Goal: Information Seeking & Learning: Learn about a topic

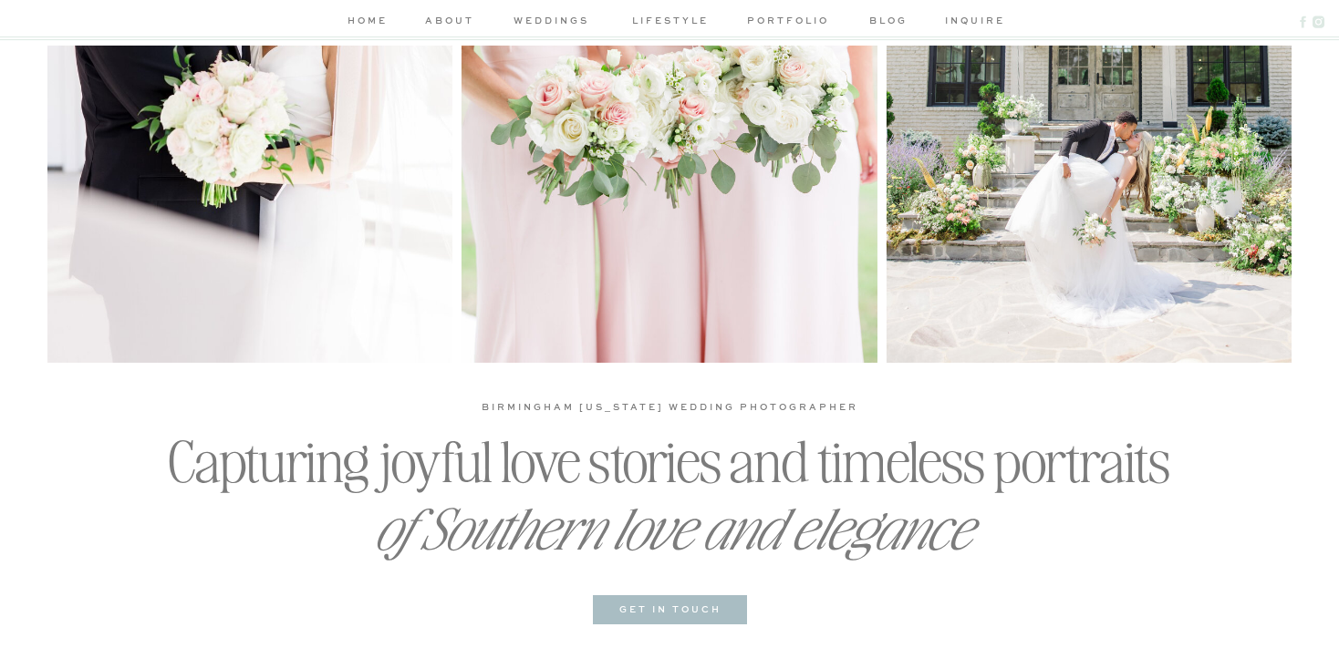
scroll to position [321, 0]
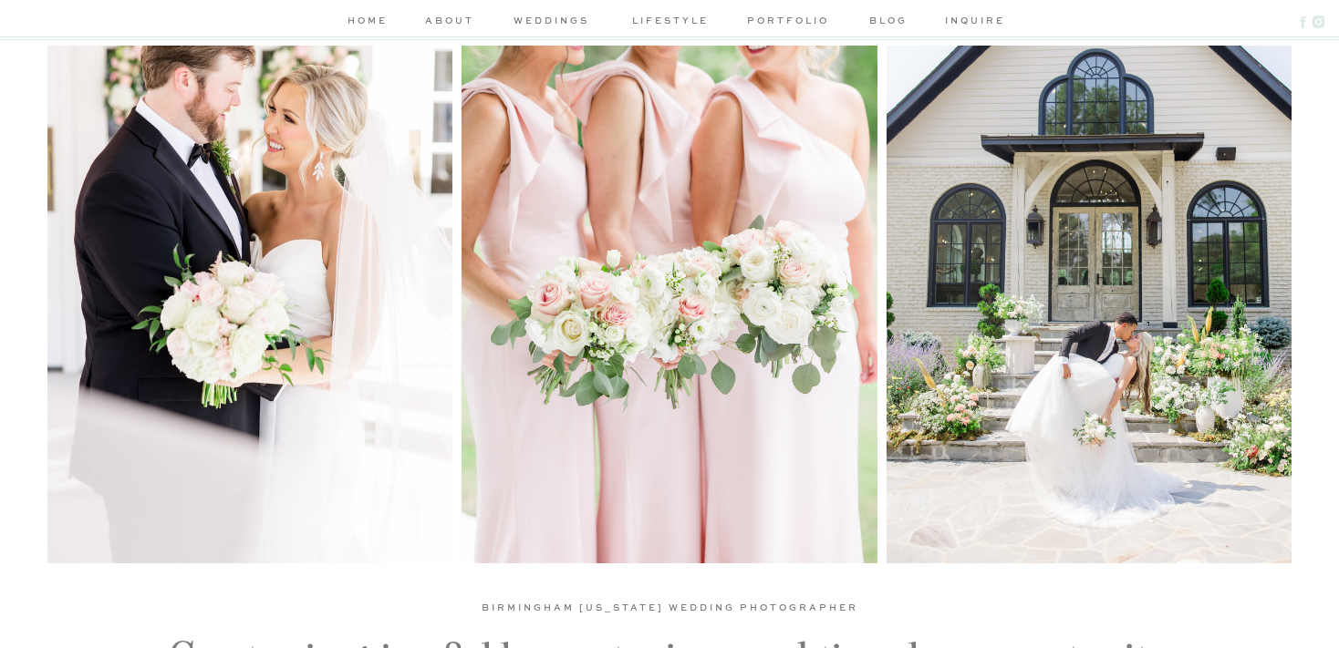
click at [789, 28] on nav "portfolio" at bounding box center [787, 22] width 87 height 19
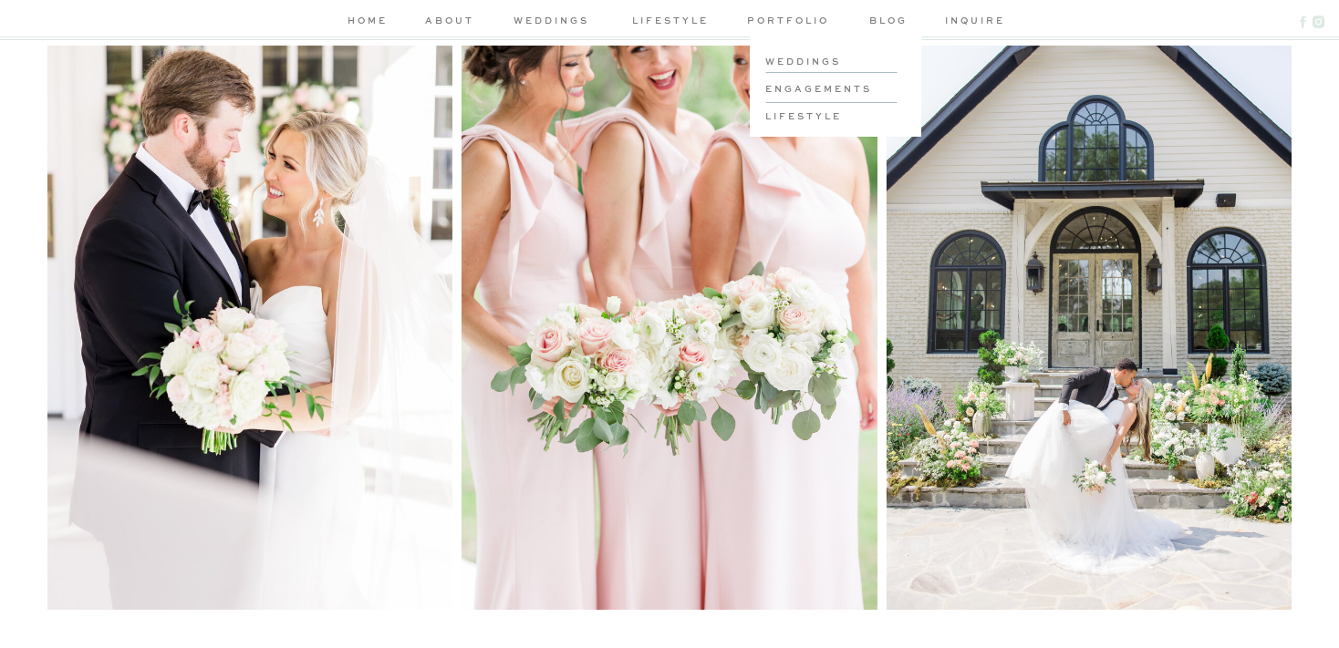
scroll to position [275, 0]
click at [809, 62] on h3 "weddings" at bounding box center [834, 61] width 138 height 14
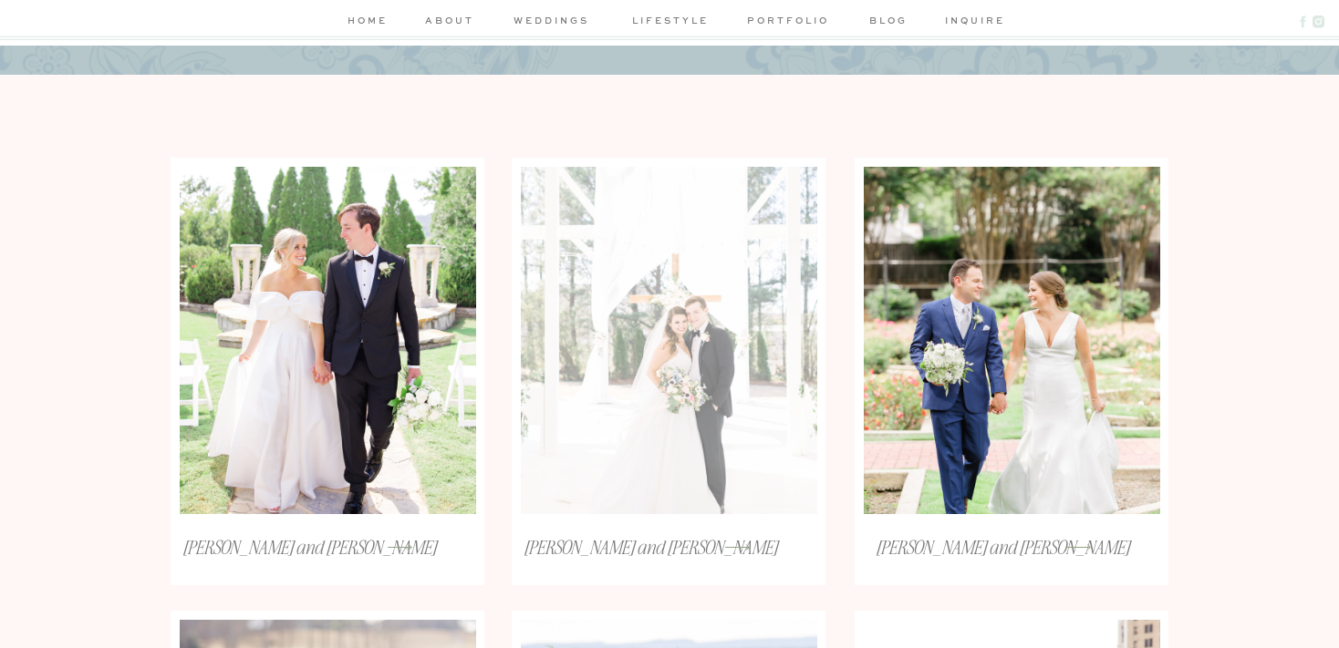
scroll to position [642, 0]
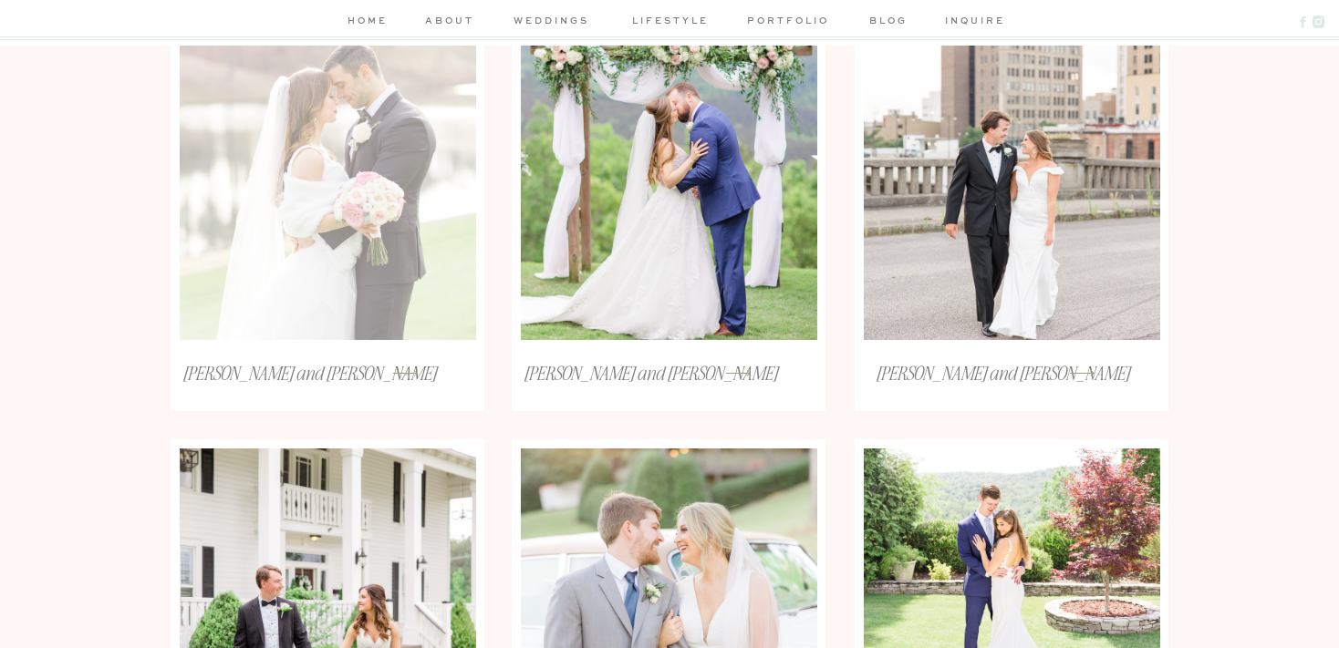
click at [433, 319] on div at bounding box center [328, 166] width 296 height 347
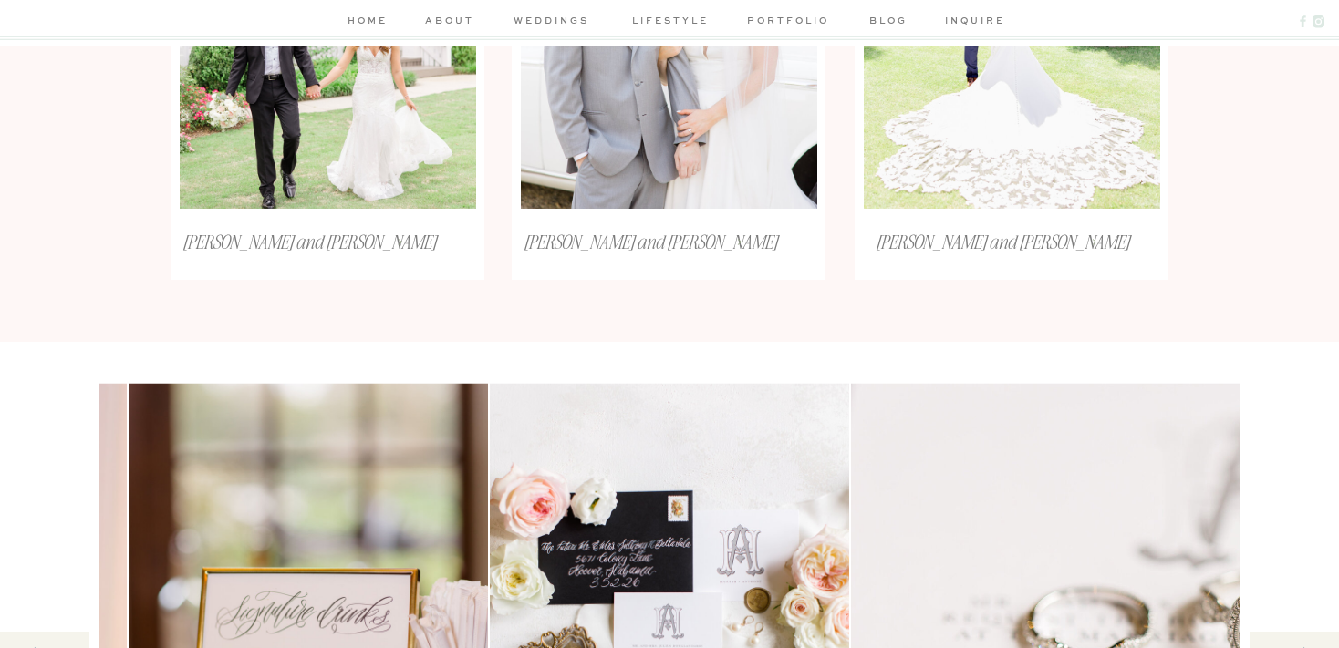
scroll to position [1846, 0]
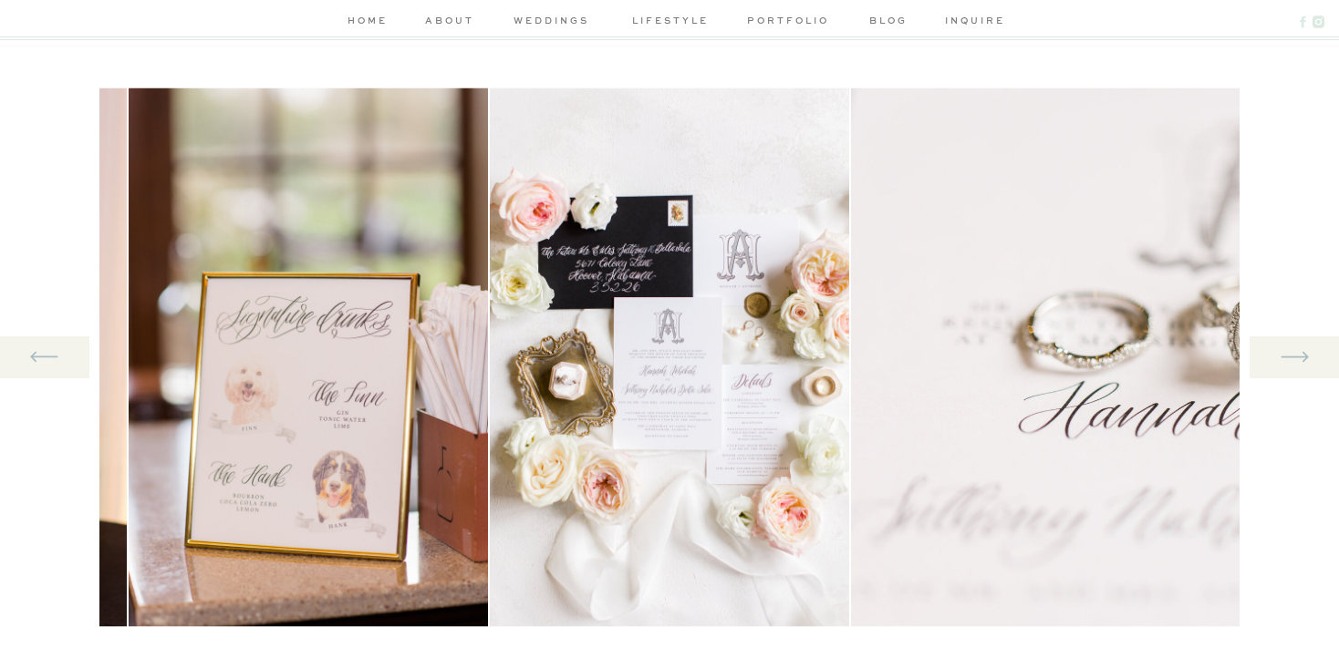
click at [1268, 350] on div at bounding box center [1293, 358] width 89 height 42
click at [1274, 354] on div at bounding box center [1293, 358] width 89 height 42
click at [1297, 352] on icon at bounding box center [1295, 356] width 34 height 37
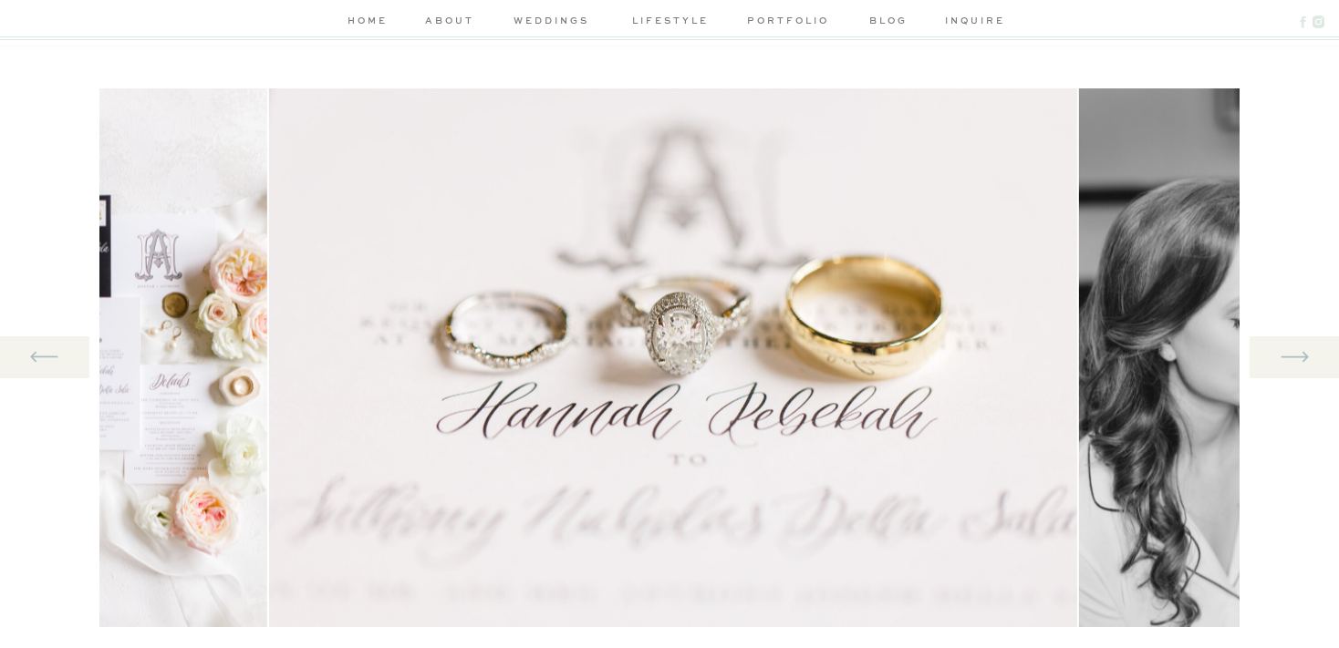
click at [1297, 352] on icon at bounding box center [1295, 356] width 34 height 37
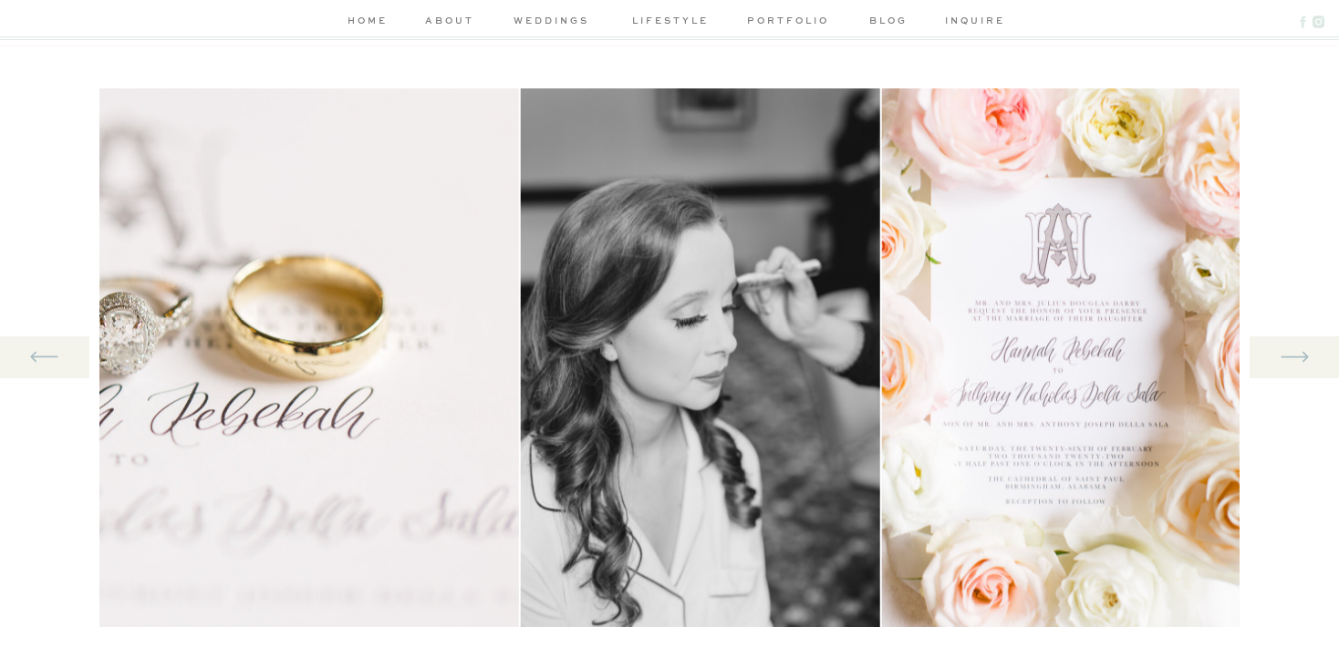
click at [1297, 352] on icon at bounding box center [1295, 356] width 34 height 37
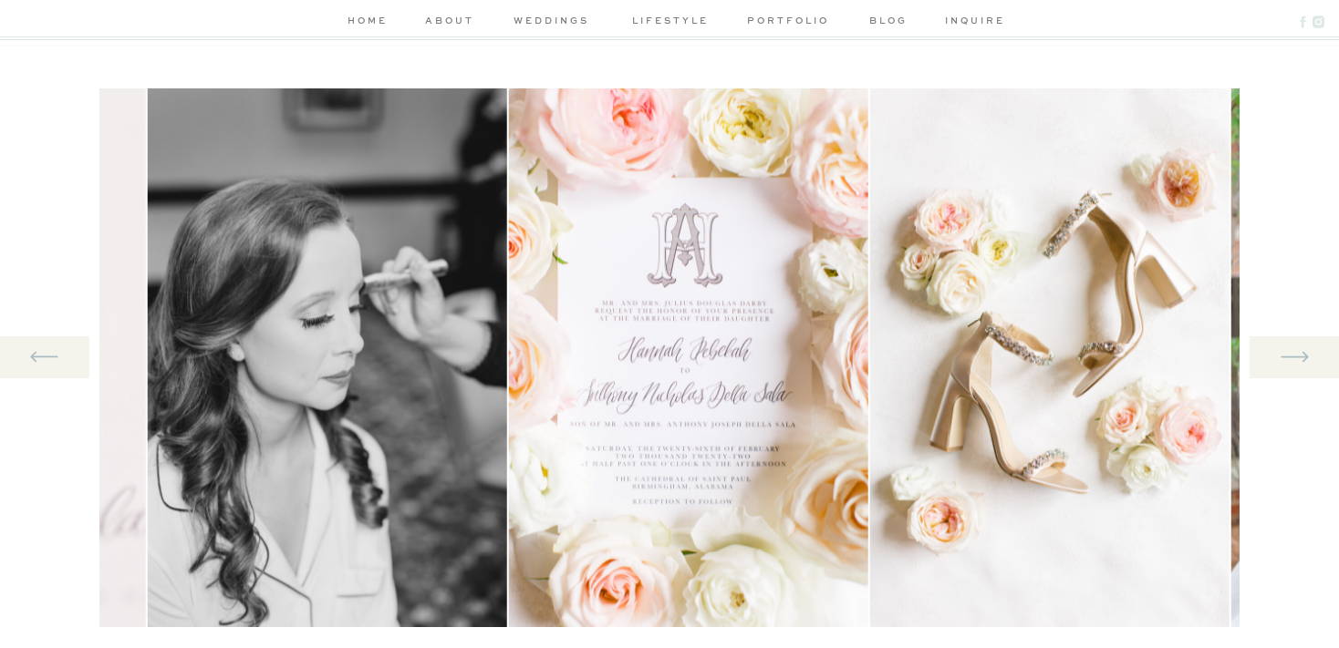
click at [1297, 352] on icon at bounding box center [1295, 356] width 34 height 37
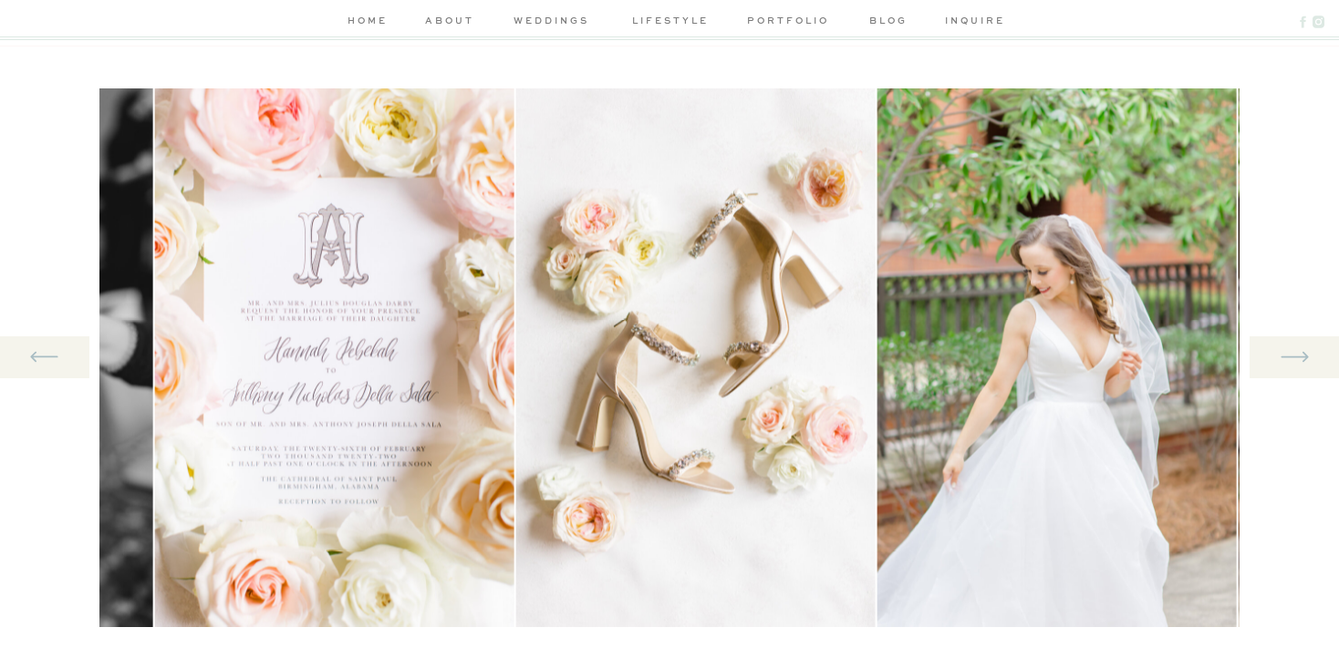
click at [1297, 352] on icon at bounding box center [1295, 356] width 34 height 37
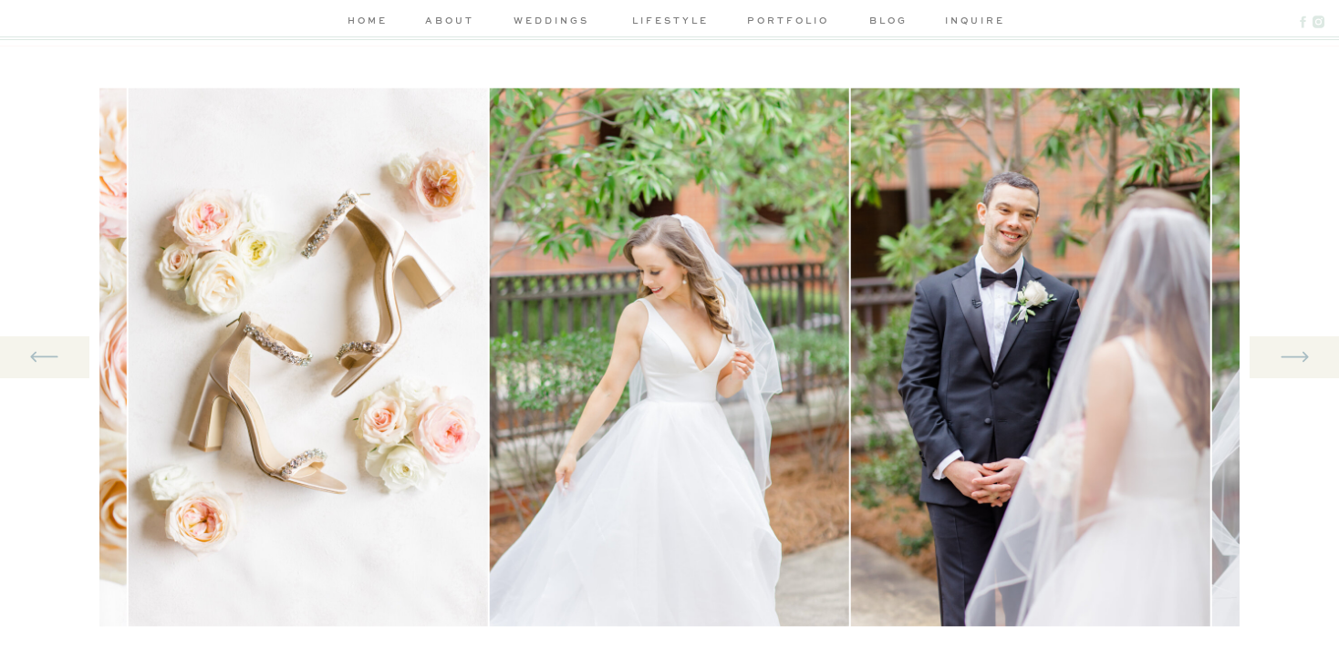
click at [1297, 352] on icon at bounding box center [1295, 356] width 34 height 37
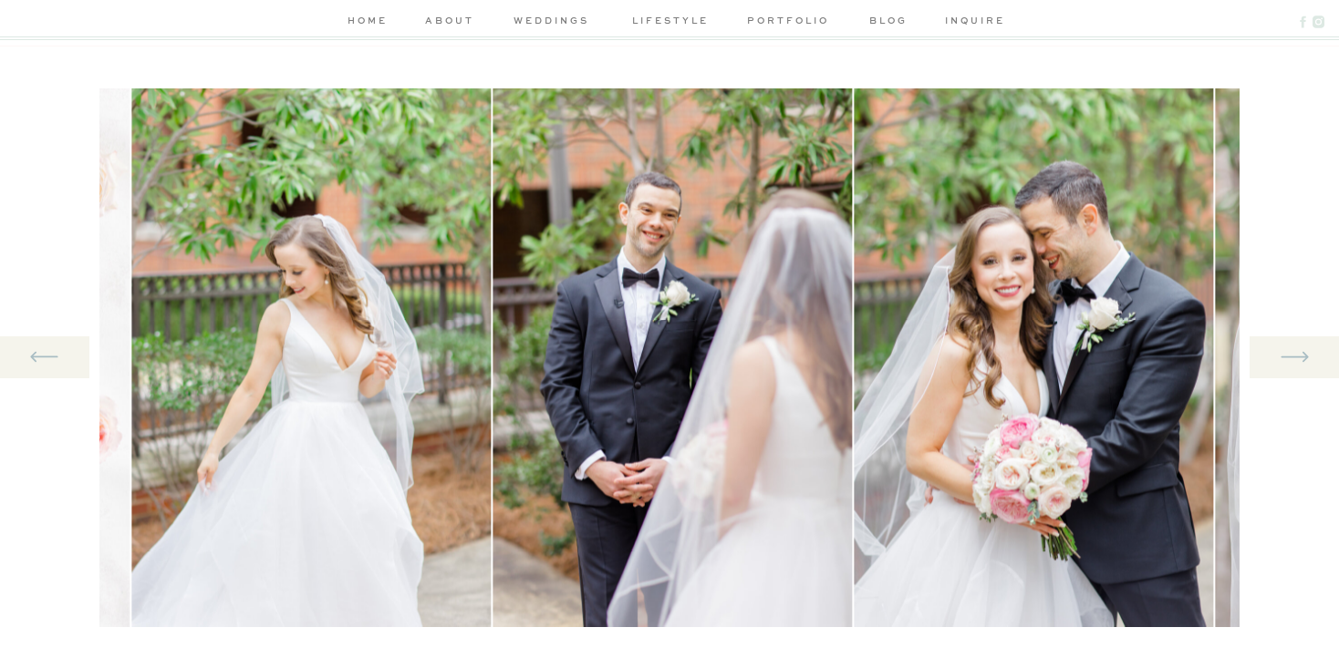
click at [1297, 352] on icon at bounding box center [1295, 356] width 34 height 37
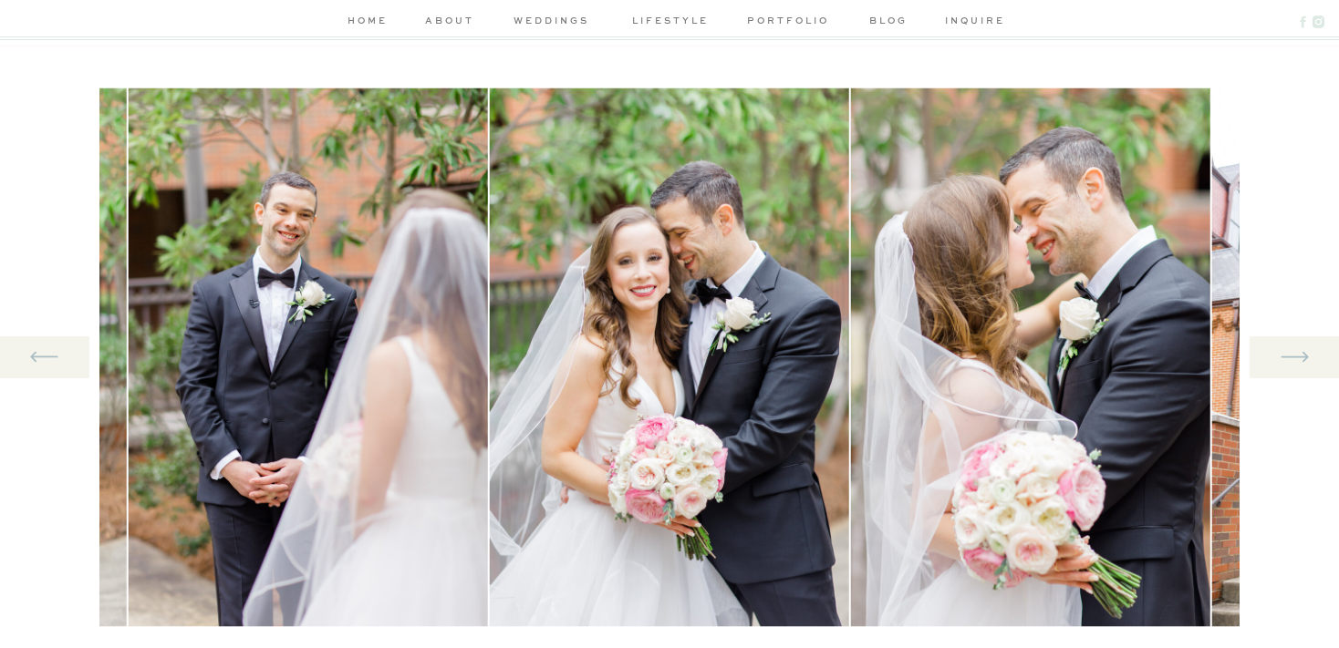
click at [1297, 352] on icon at bounding box center [1295, 356] width 34 height 37
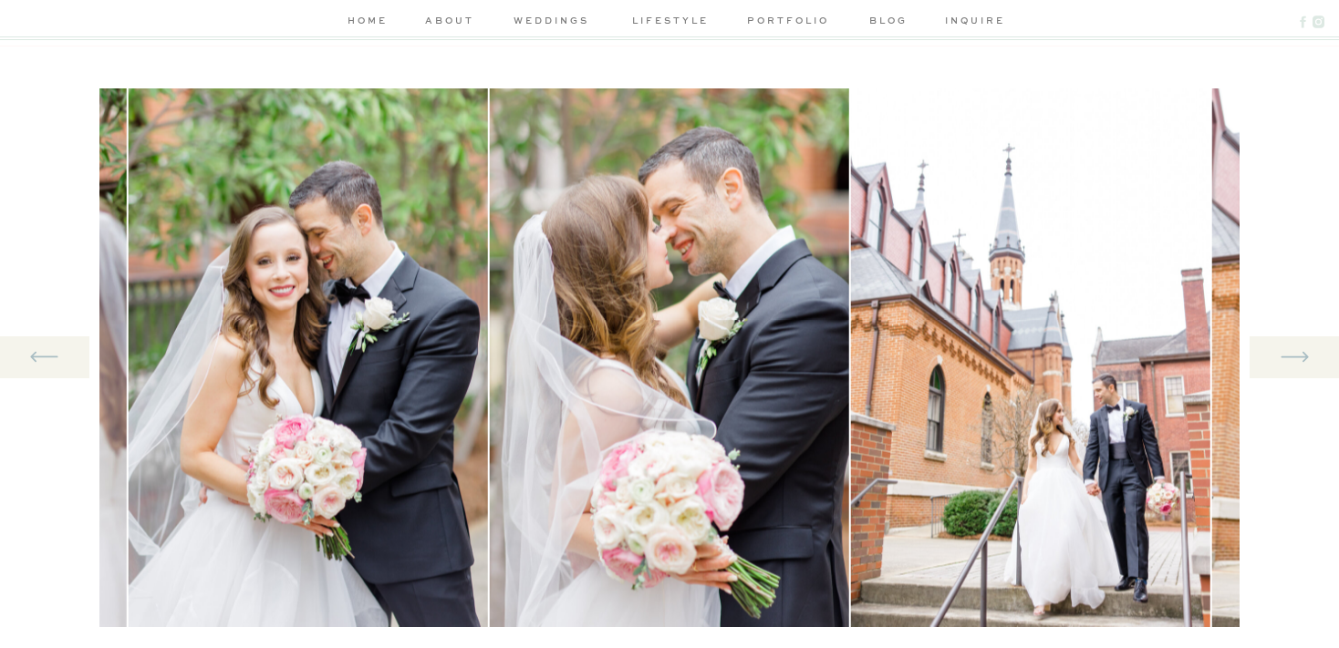
click at [1297, 352] on icon at bounding box center [1295, 356] width 34 height 37
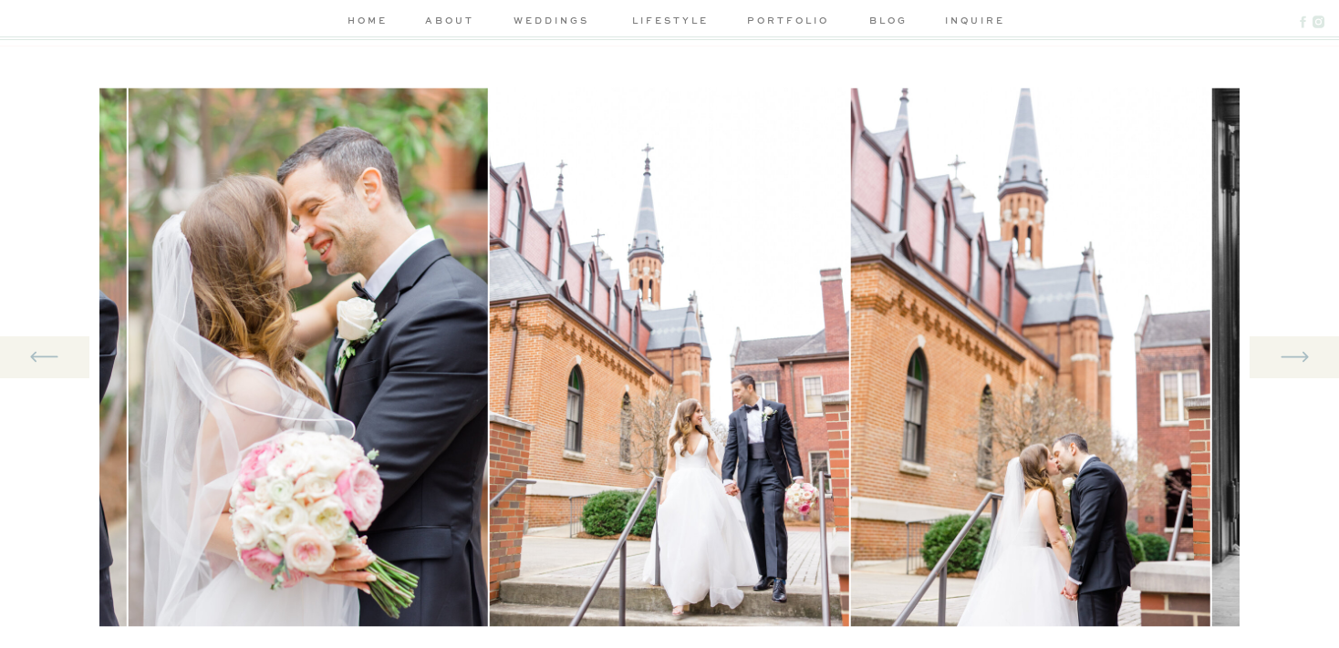
click at [1297, 352] on icon at bounding box center [1295, 356] width 34 height 37
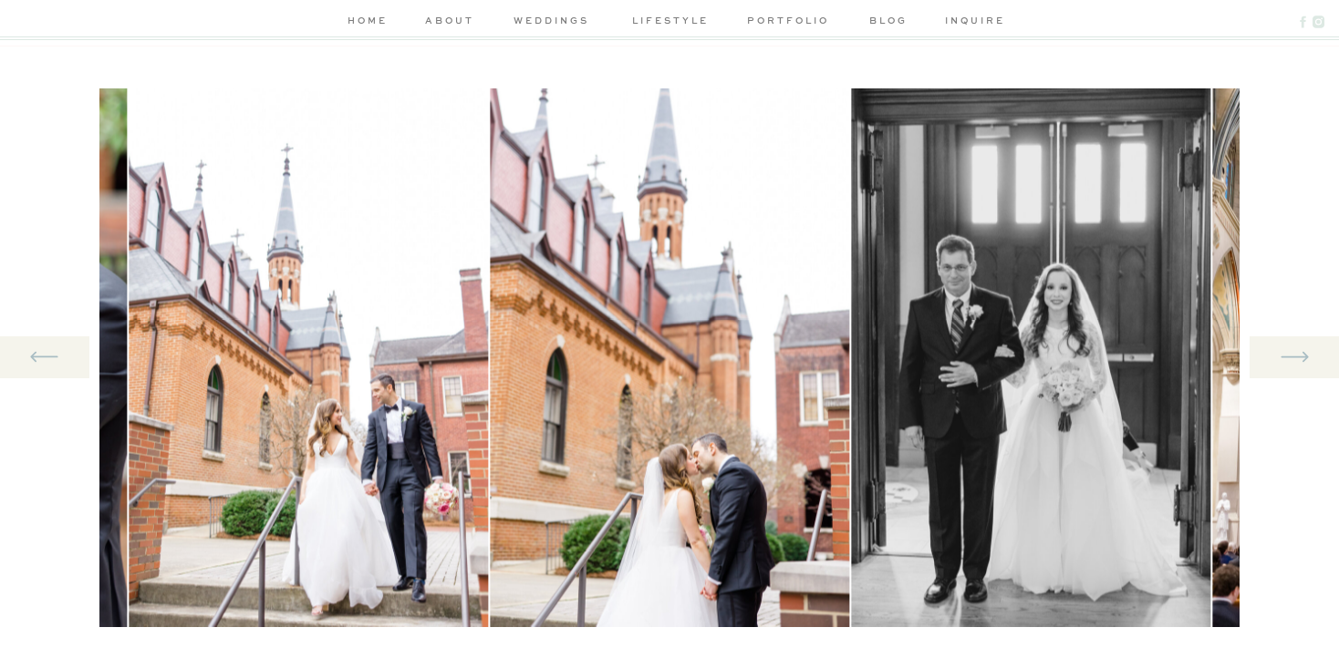
click at [1297, 352] on icon at bounding box center [1295, 356] width 34 height 37
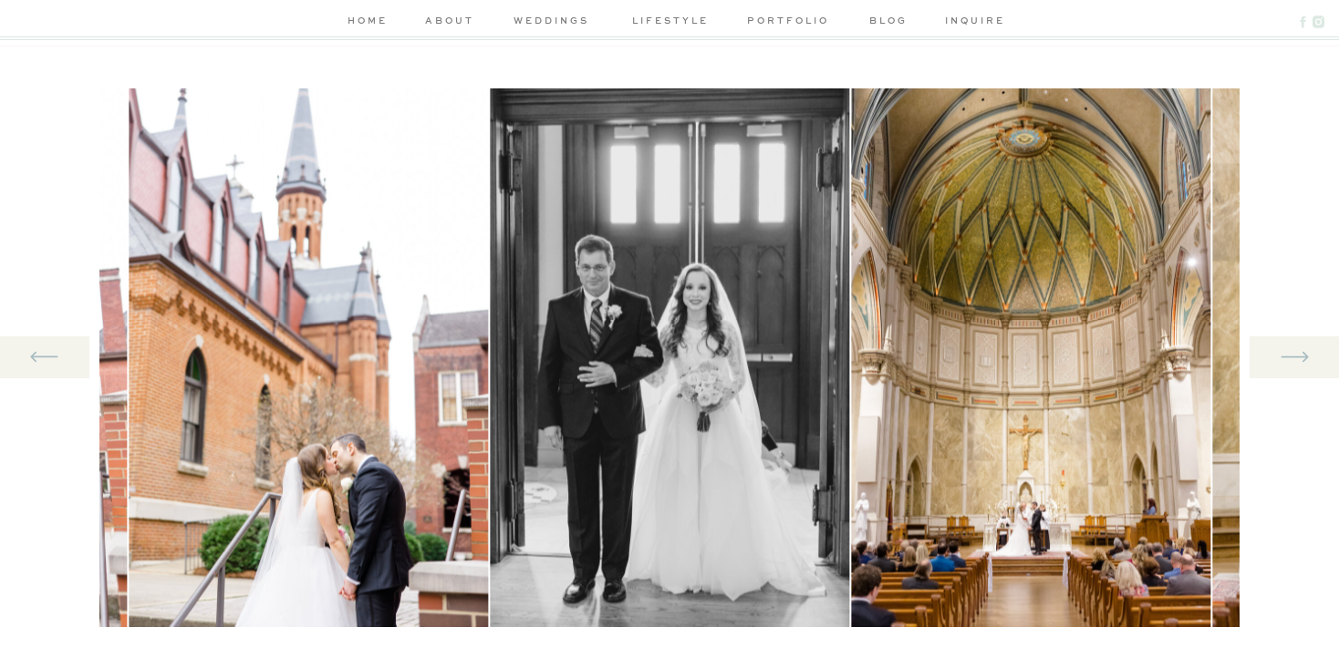
click at [1297, 352] on icon at bounding box center [1295, 356] width 34 height 37
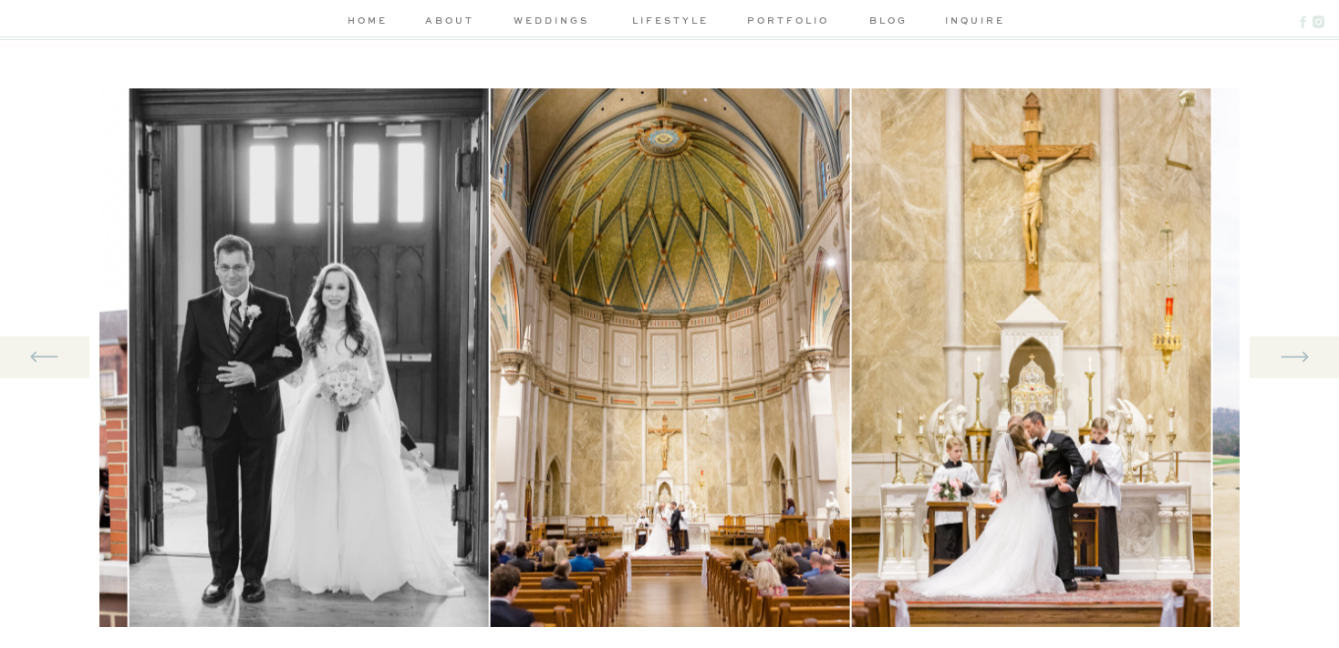
click at [1297, 352] on icon at bounding box center [1295, 356] width 34 height 37
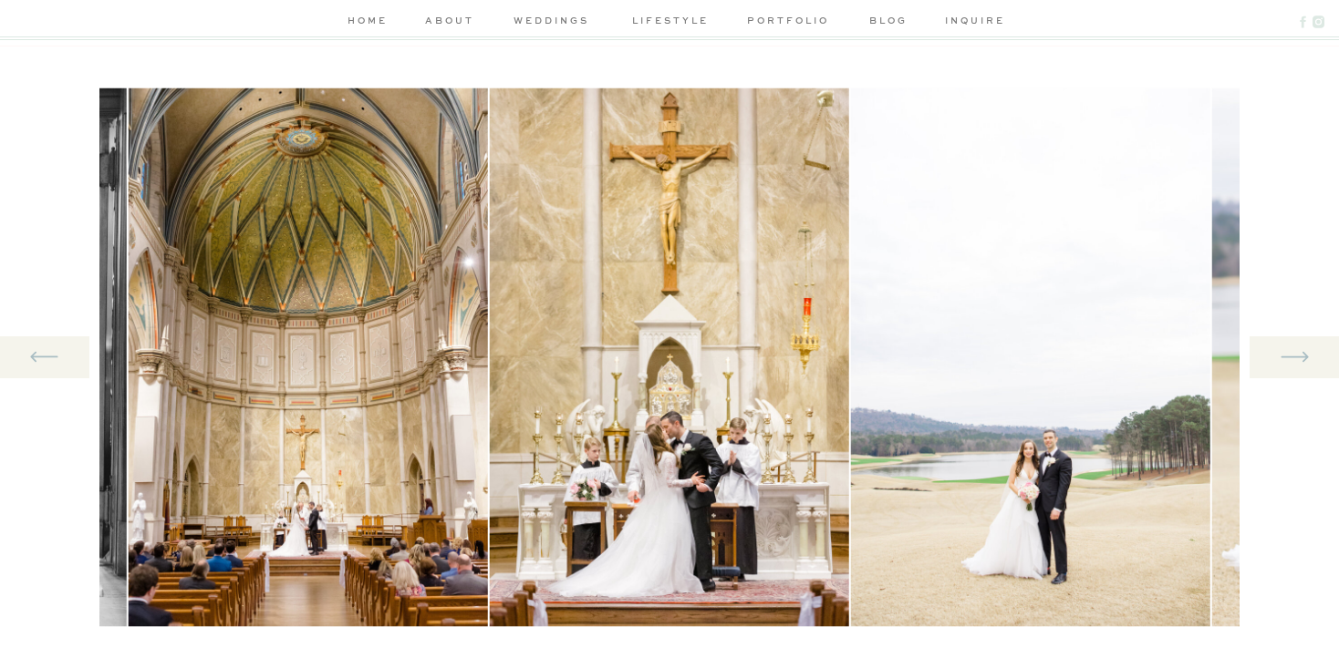
click at [1297, 352] on icon at bounding box center [1295, 356] width 34 height 37
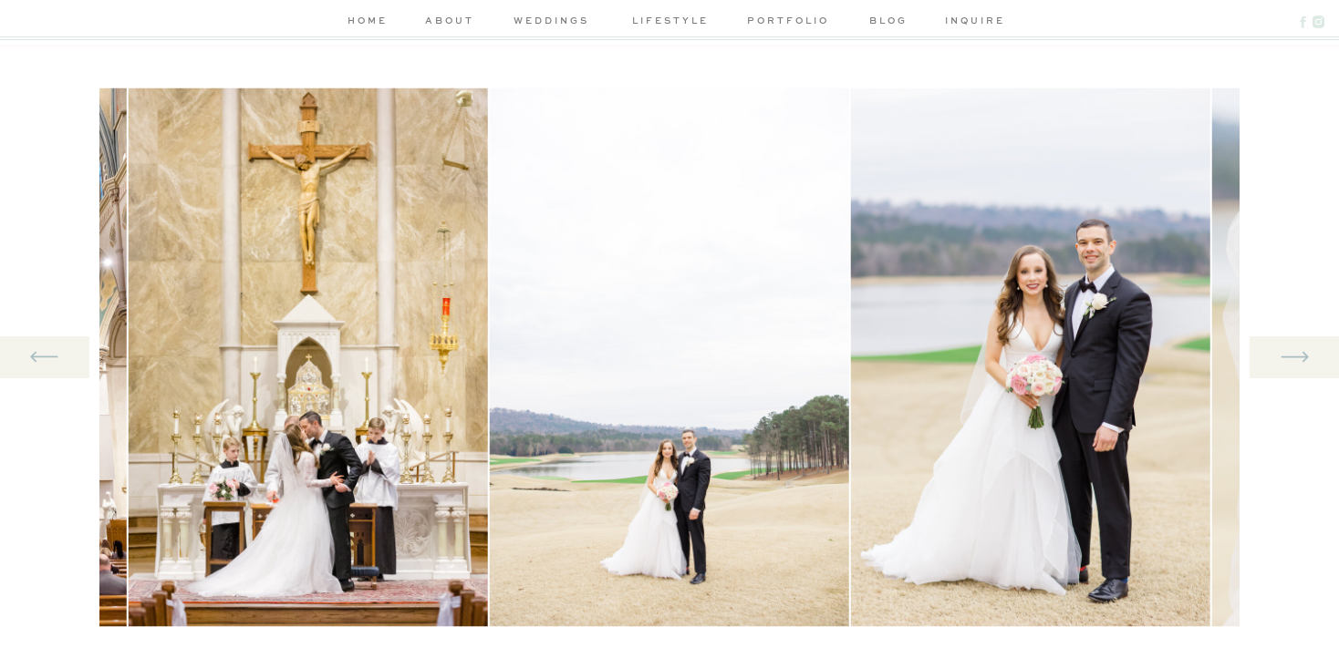
click at [1297, 352] on icon at bounding box center [1295, 356] width 34 height 37
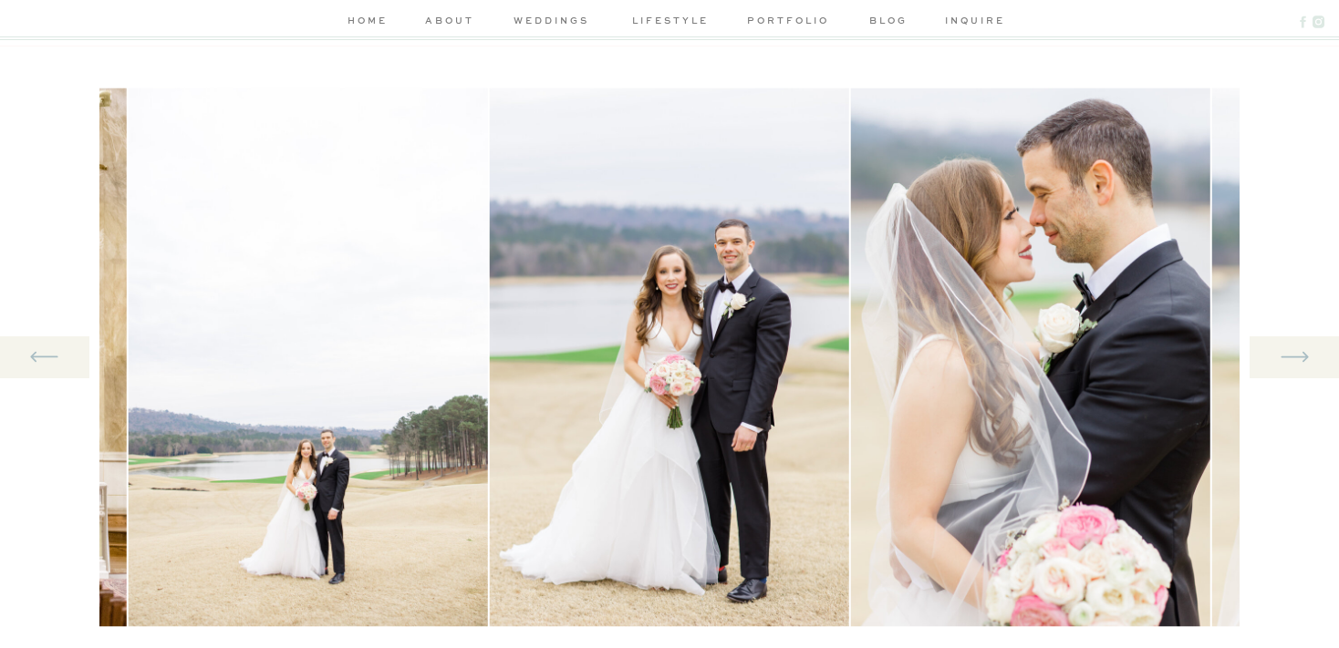
click at [1297, 352] on icon at bounding box center [1295, 356] width 34 height 37
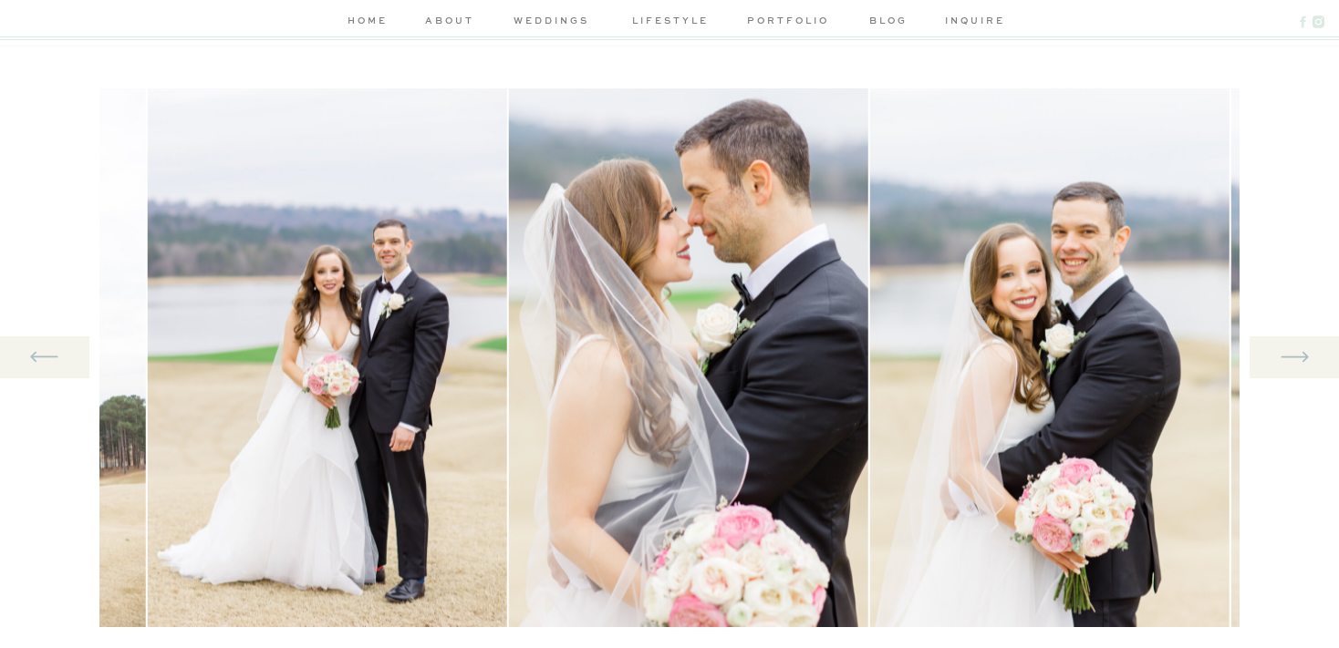
click at [1297, 352] on icon at bounding box center [1295, 356] width 34 height 37
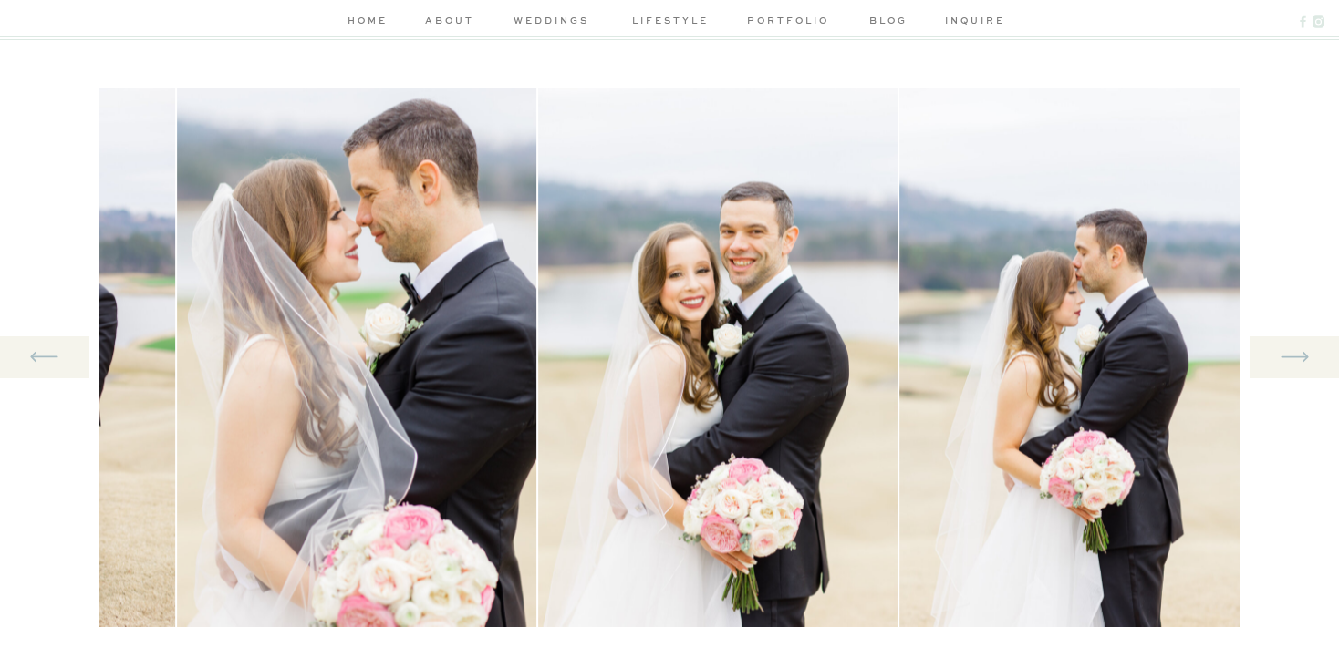
click at [1297, 352] on icon at bounding box center [1295, 356] width 34 height 37
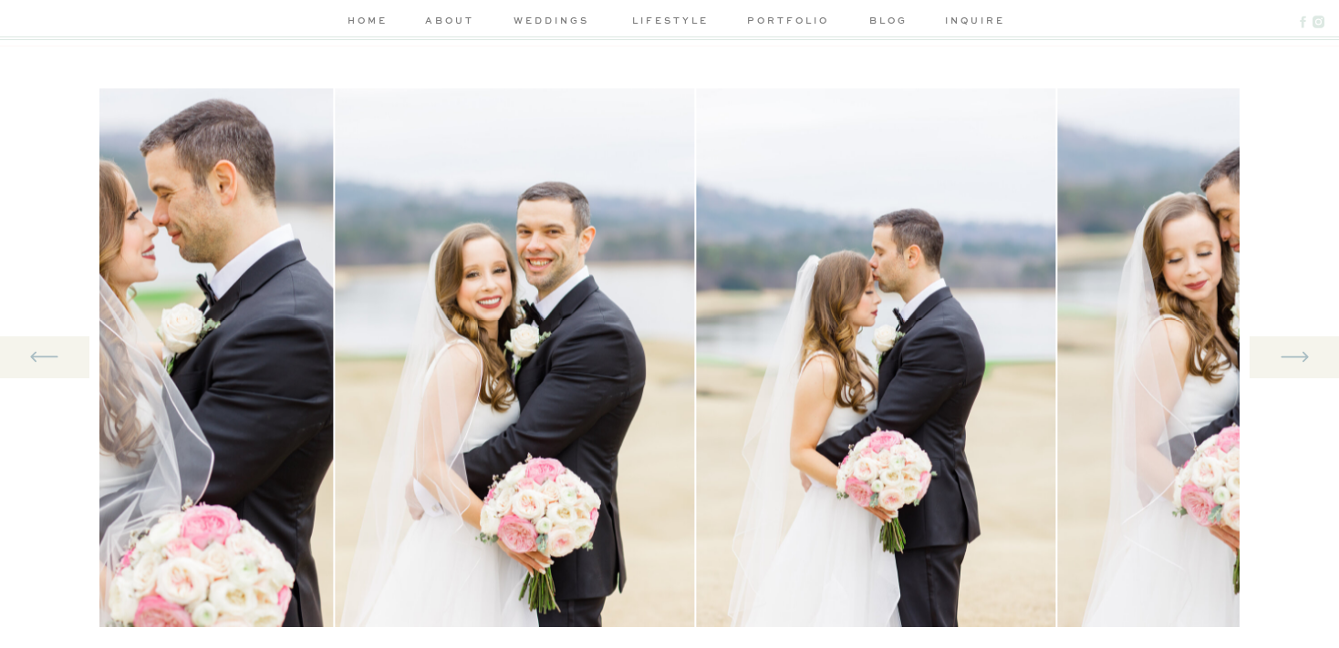
click at [1297, 352] on icon at bounding box center [1295, 356] width 34 height 37
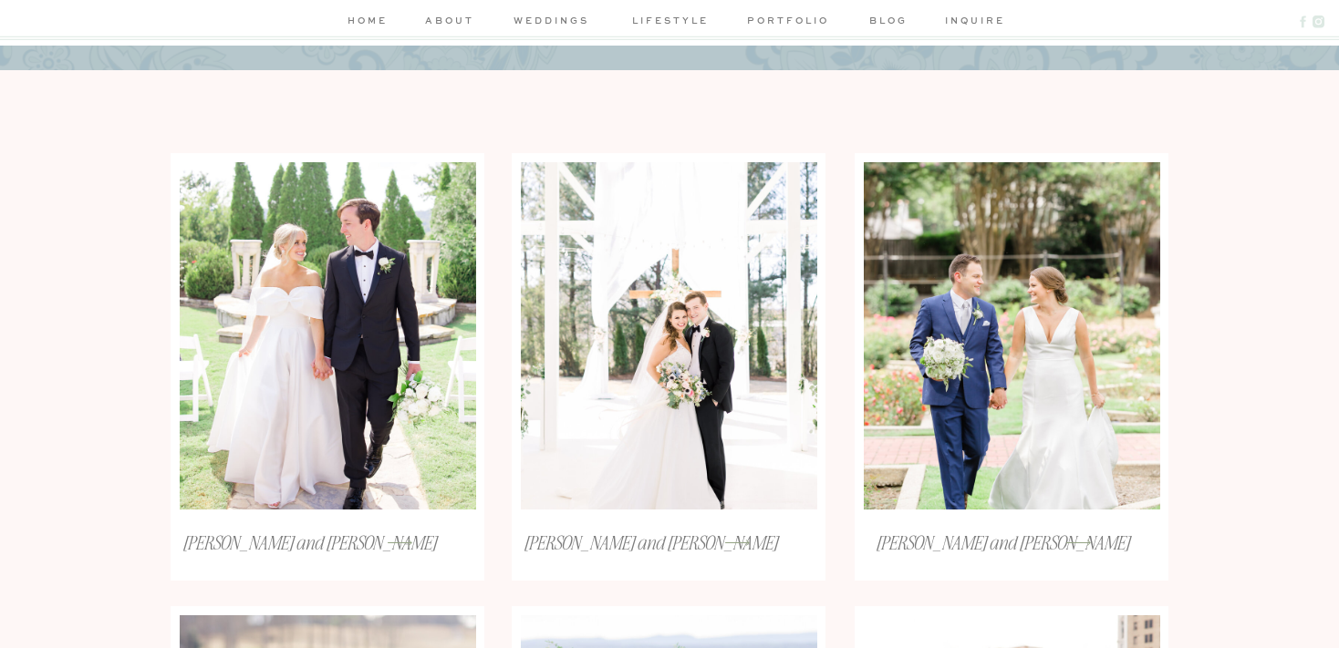
scroll to position [241, 0]
